Goal: Obtain resource: Download file/media

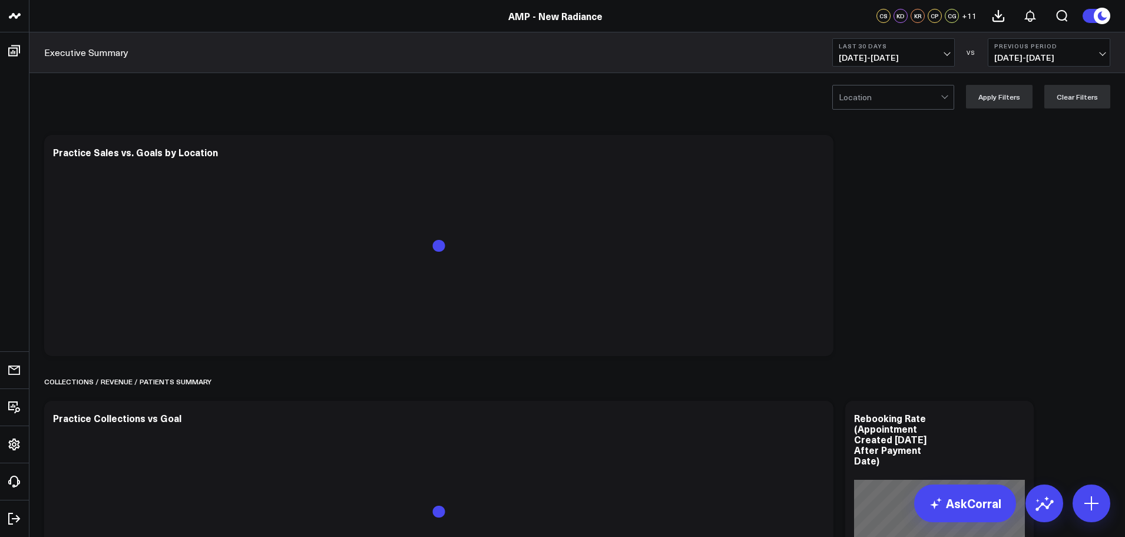
click at [871, 55] on span "[DATE] - [DATE]" at bounding box center [894, 57] width 110 height 9
click at [869, 308] on link "MTD" at bounding box center [893, 307] width 121 height 22
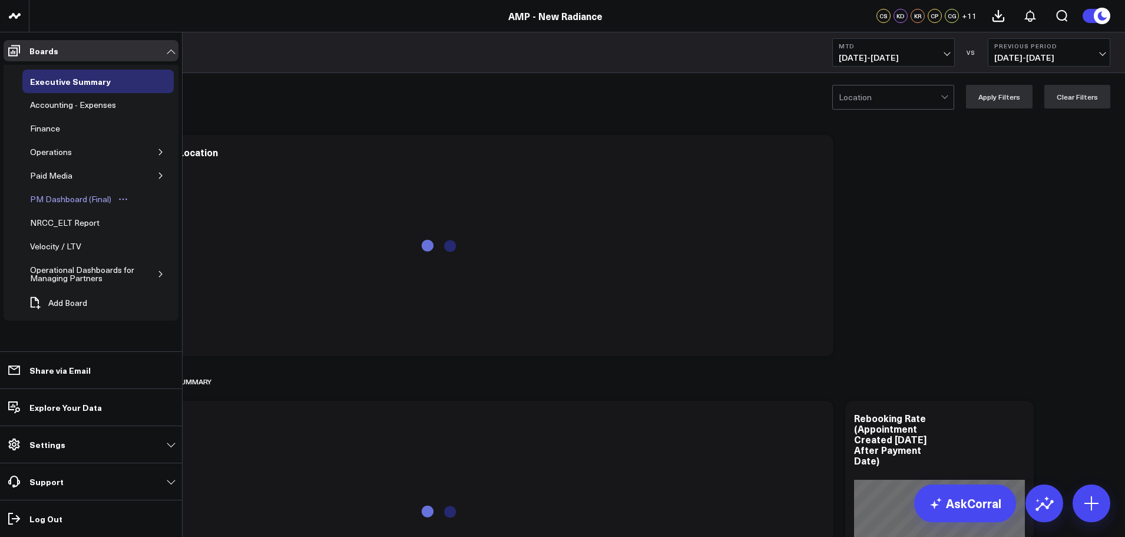
click at [66, 197] on div "PM Dashboard (Final)" at bounding box center [70, 199] width 87 height 14
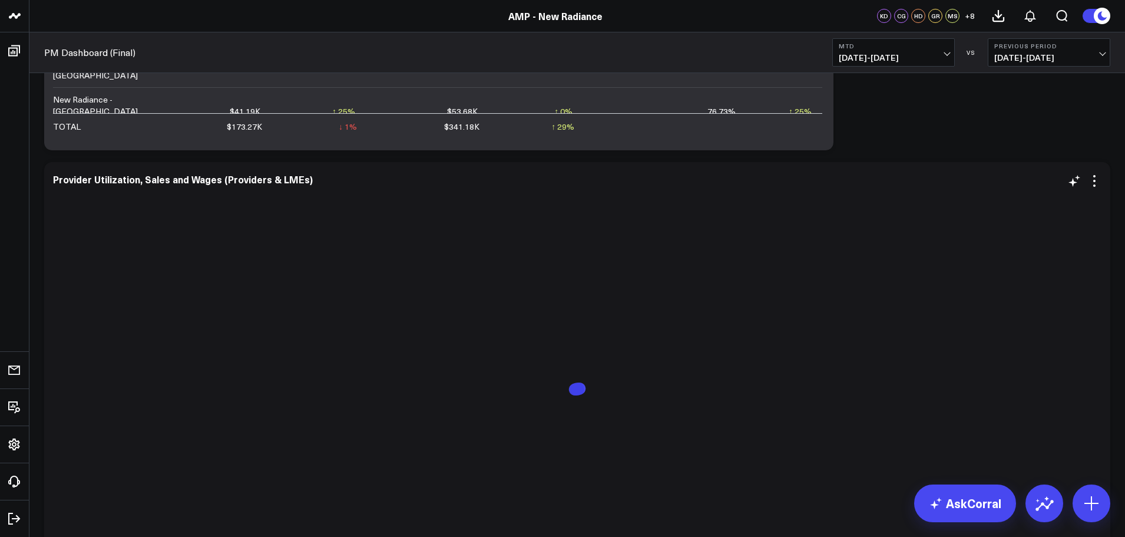
scroll to position [1414, 0]
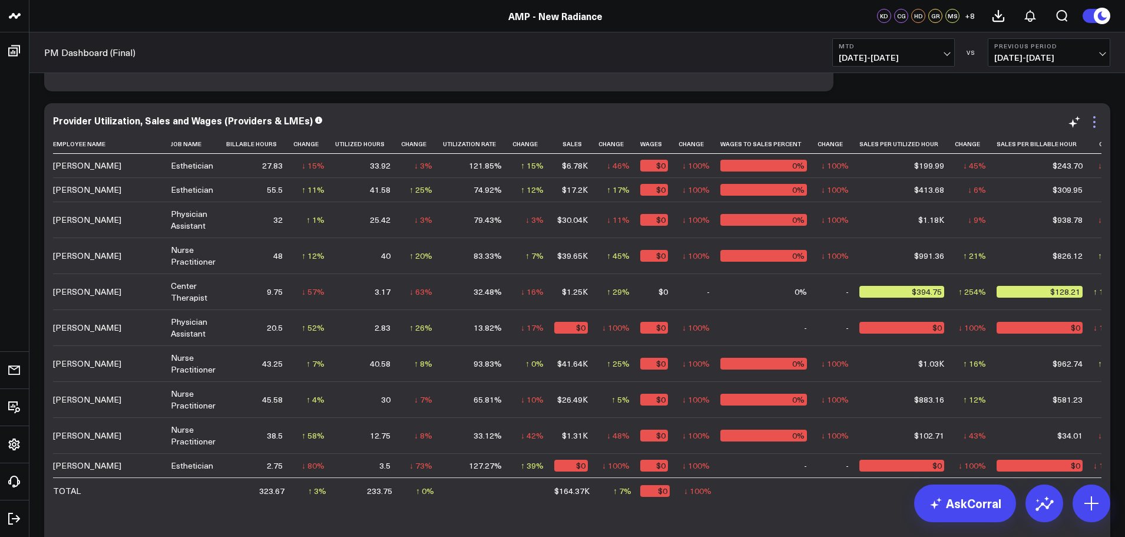
click at [1095, 126] on icon at bounding box center [1094, 126] width 2 height 2
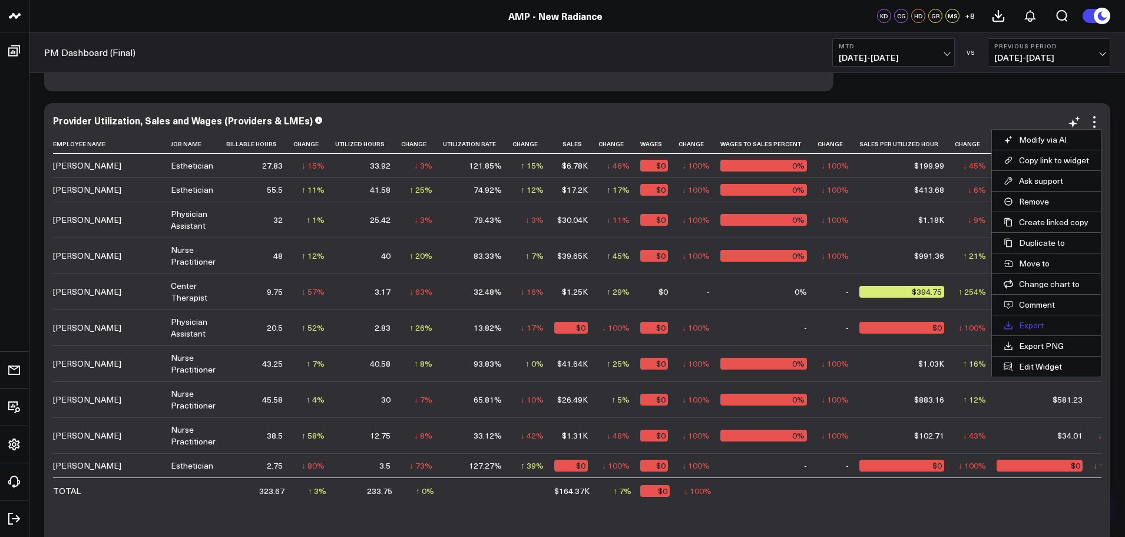
click at [1032, 325] on button "Export" at bounding box center [1046, 325] width 109 height 20
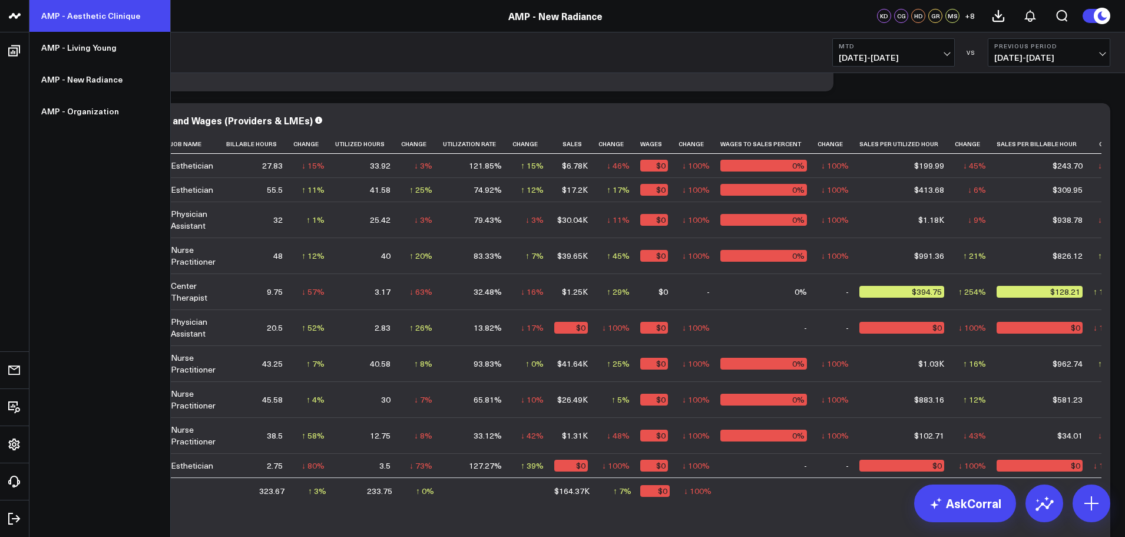
click at [84, 15] on link "AMP - Aesthetic Clinique" at bounding box center [99, 16] width 141 height 32
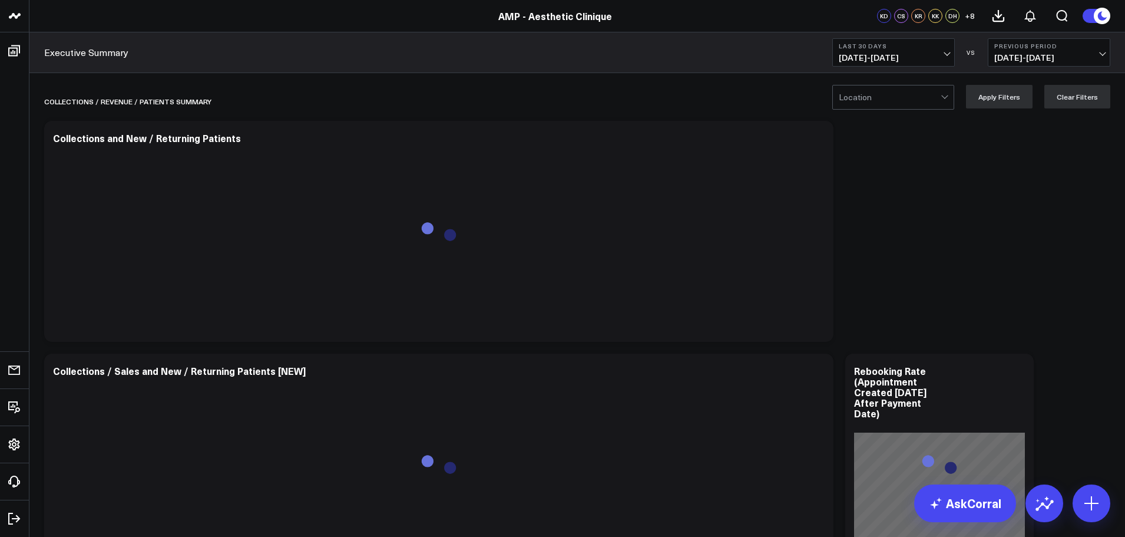
click at [890, 58] on span "[DATE] - [DATE]" at bounding box center [894, 57] width 110 height 9
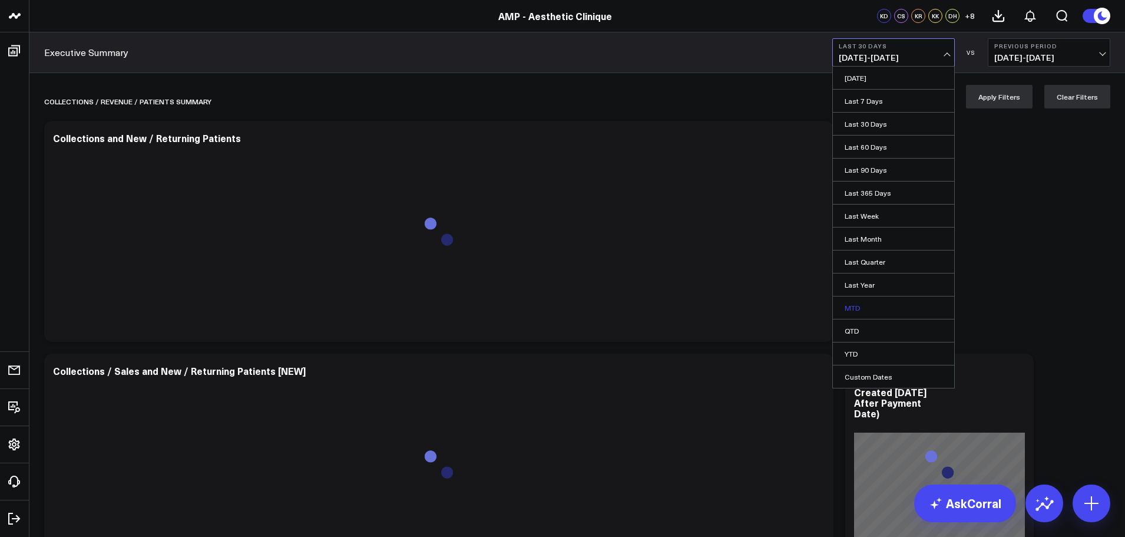
click at [861, 312] on link "MTD" at bounding box center [893, 307] width 121 height 22
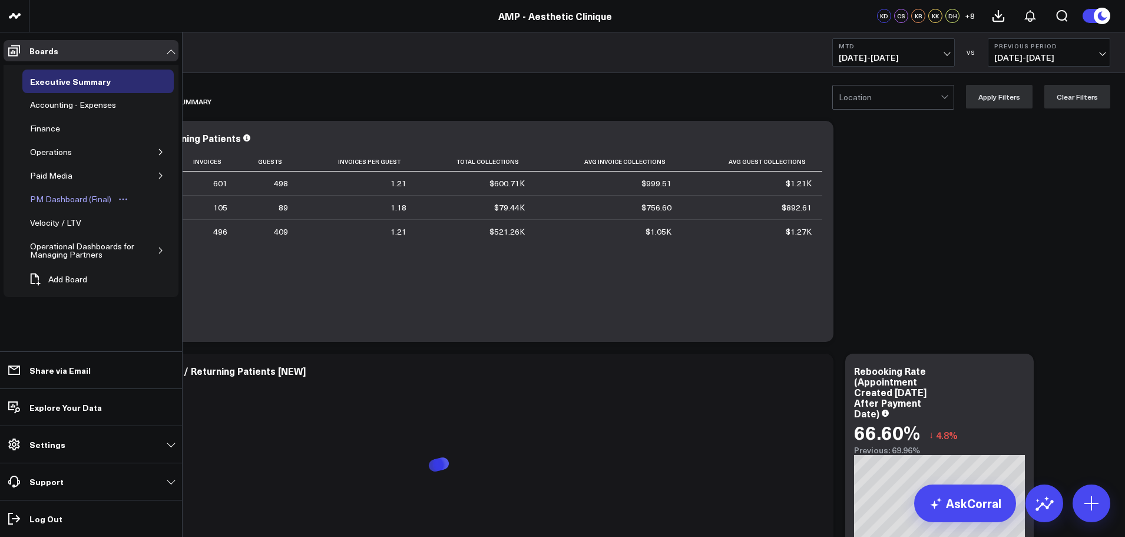
click at [71, 198] on div "PM Dashboard (Final)" at bounding box center [70, 199] width 87 height 14
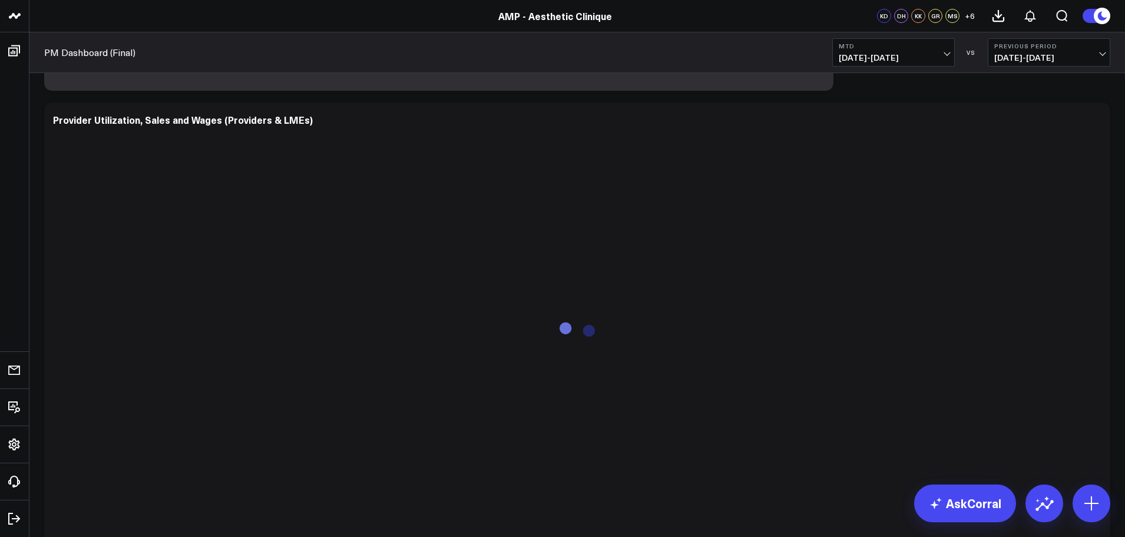
scroll to position [471, 0]
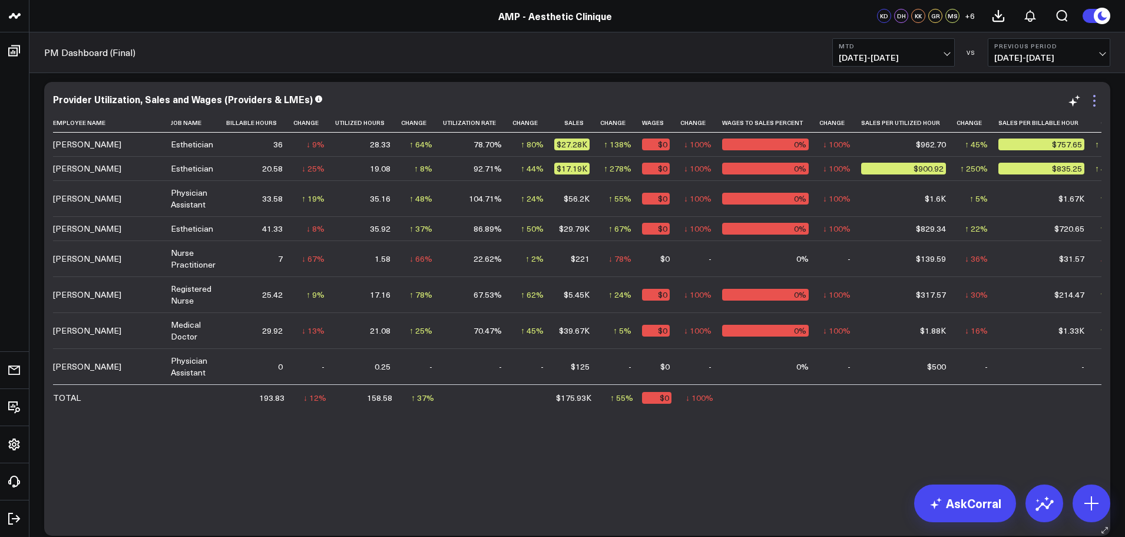
click at [1096, 98] on icon at bounding box center [1094, 101] width 14 height 14
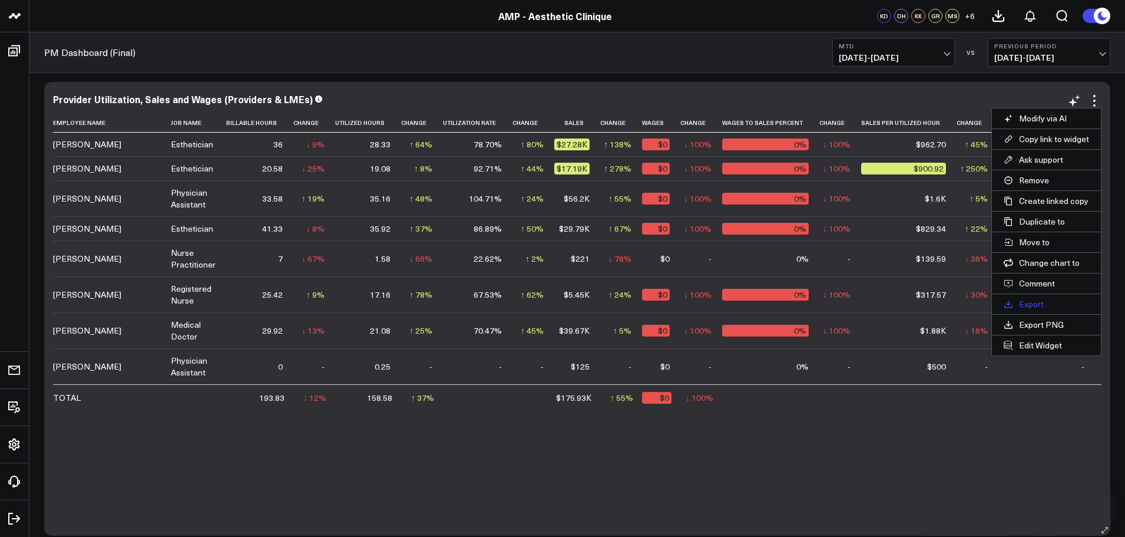
click at [1042, 305] on button "Export" at bounding box center [1046, 304] width 109 height 20
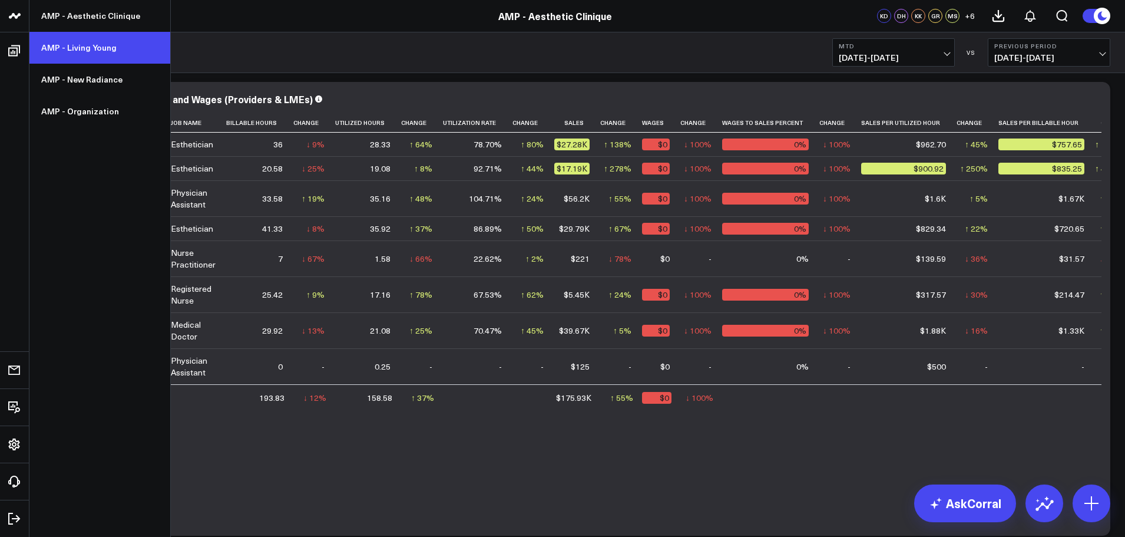
click at [88, 51] on link "AMP - Living Young" at bounding box center [99, 48] width 141 height 32
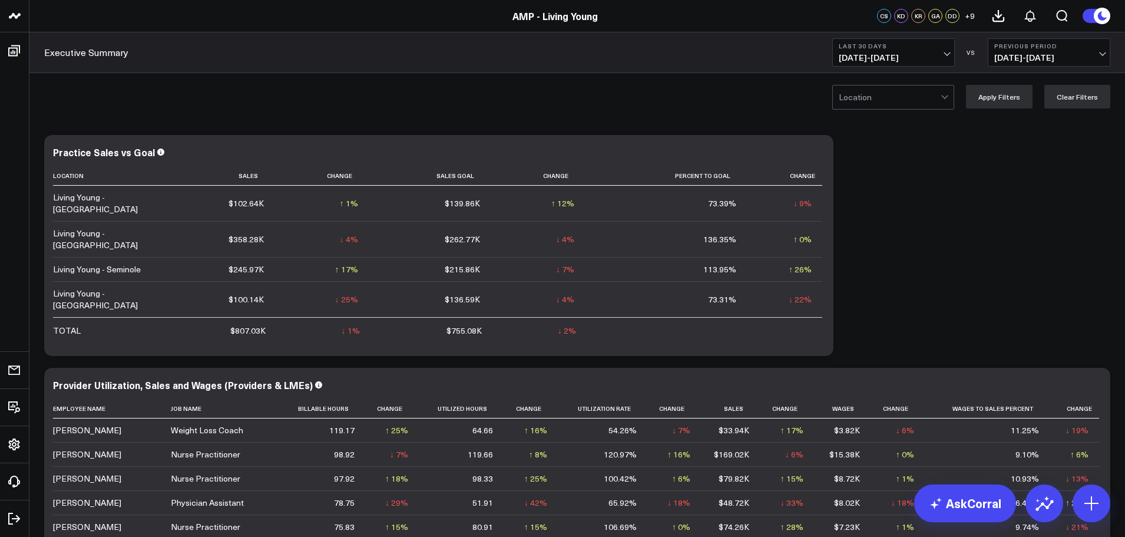
click at [869, 54] on span "[DATE] - [DATE]" at bounding box center [894, 57] width 110 height 9
click at [852, 302] on link "MTD" at bounding box center [893, 307] width 121 height 22
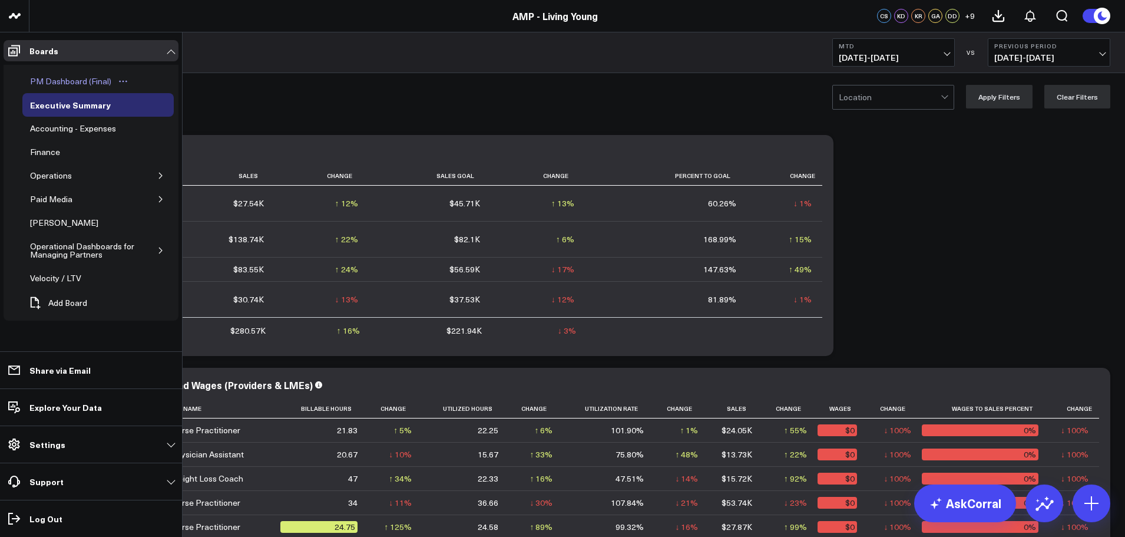
click at [69, 83] on div "PM Dashboard (Final)" at bounding box center [70, 81] width 87 height 14
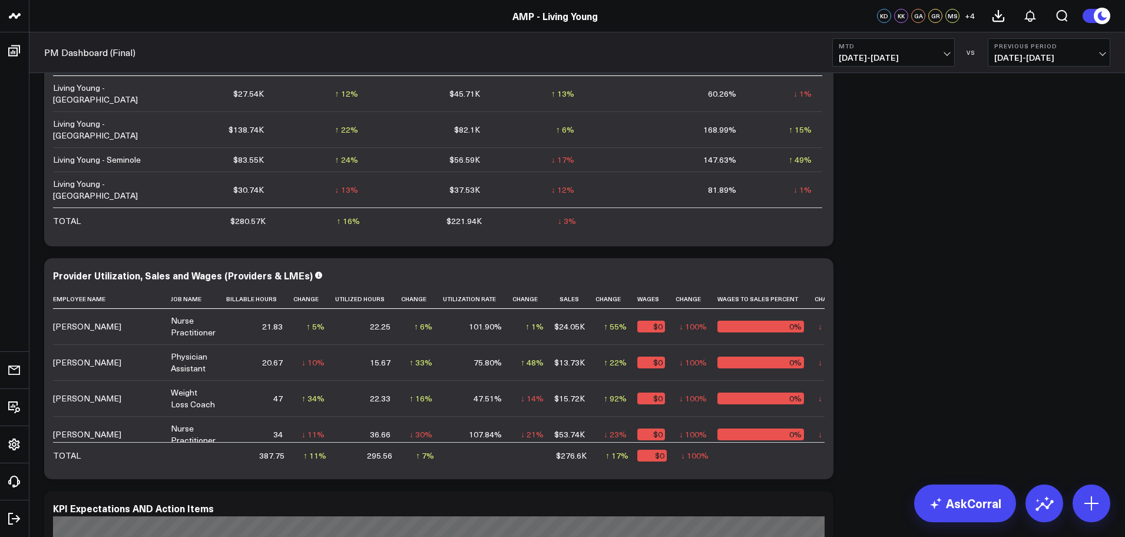
scroll to position [589, 0]
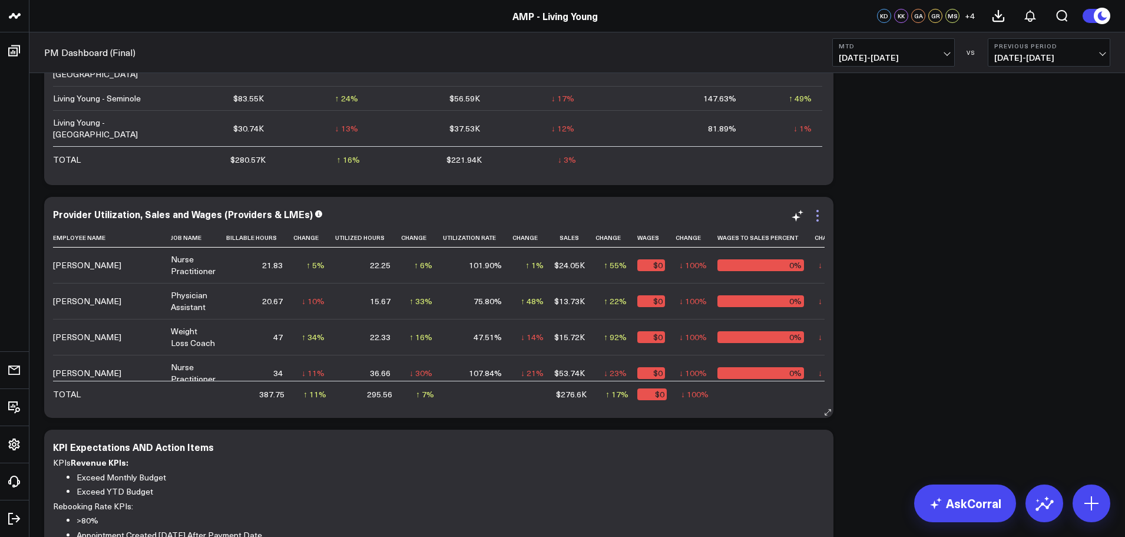
click at [815, 216] on icon at bounding box center [818, 216] width 14 height 14
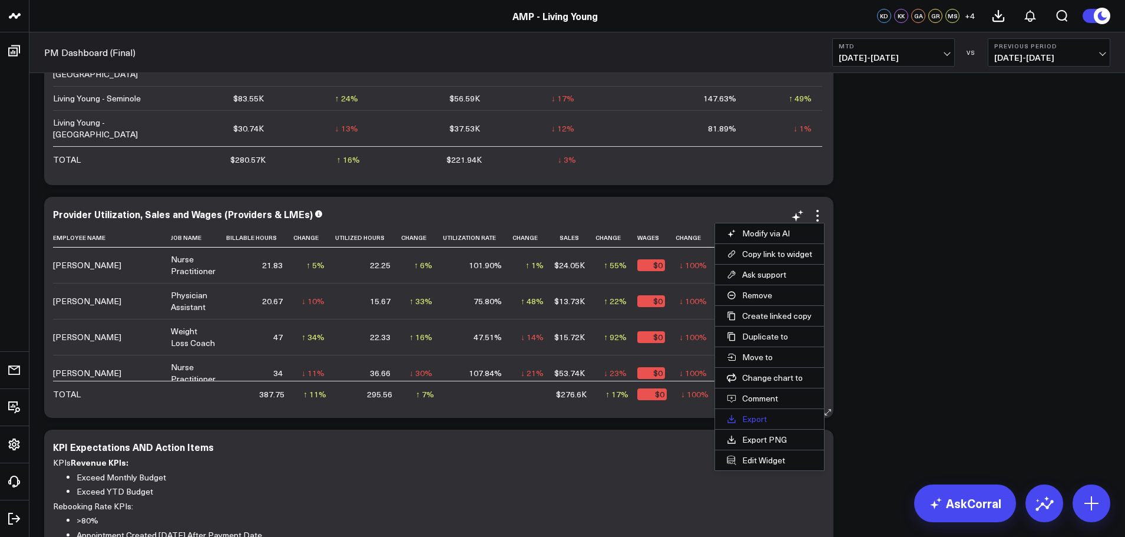
click at [758, 416] on button "Export" at bounding box center [769, 419] width 109 height 20
